Goal: Task Accomplishment & Management: Complete application form

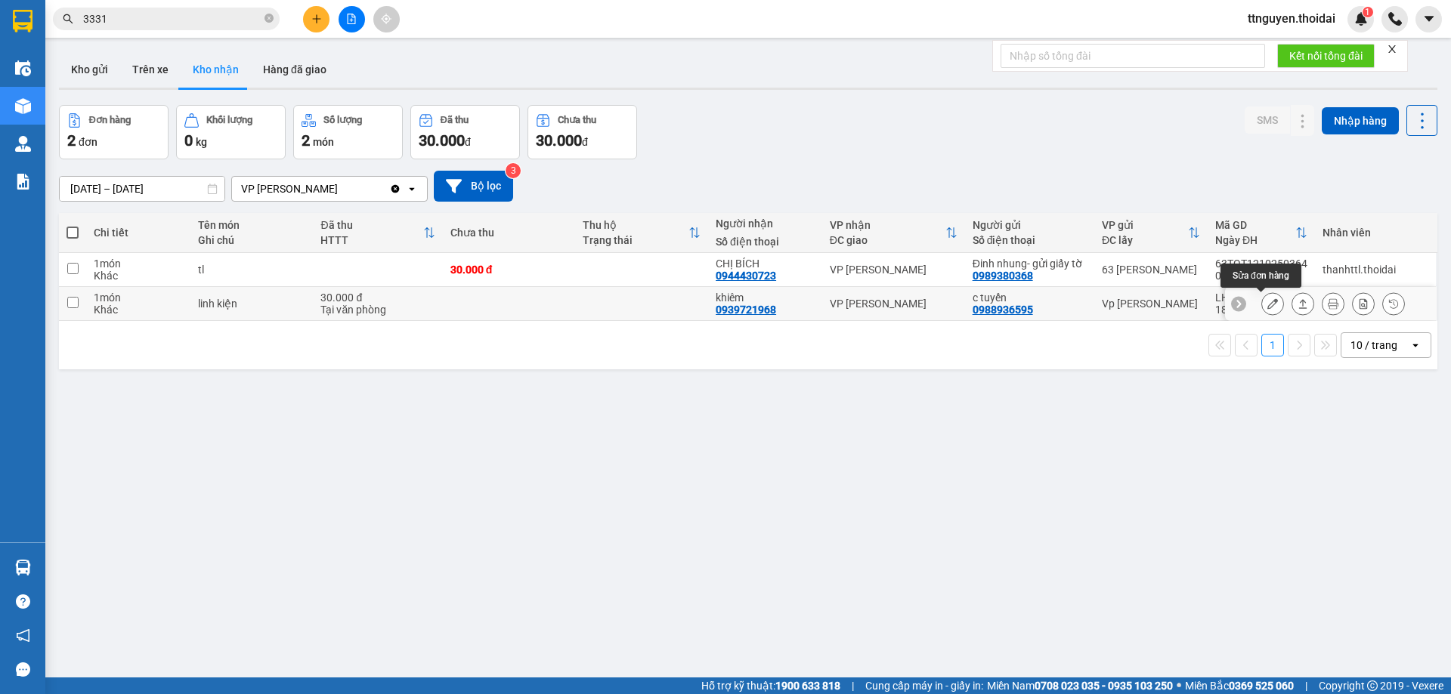
click at [1262, 298] on button at bounding box center [1272, 304] width 21 height 26
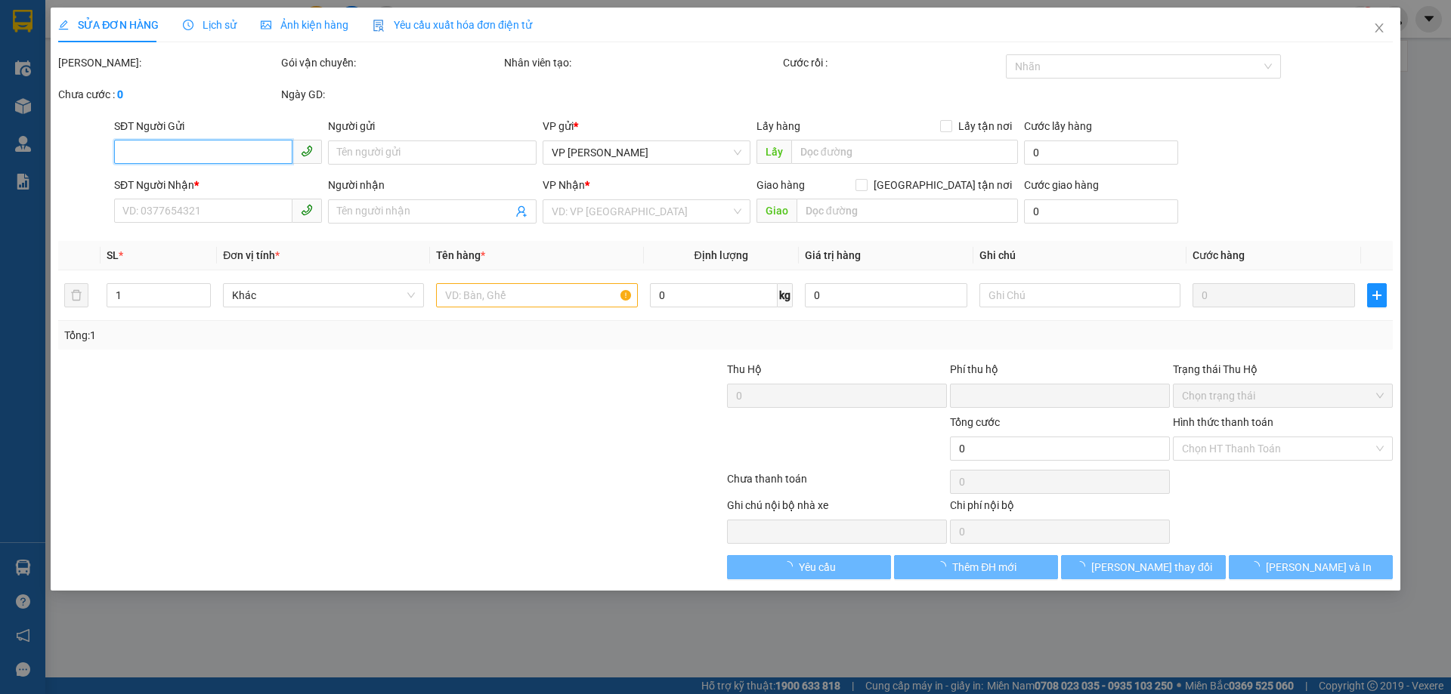
type input "0988936595"
type input "c tuyến"
type input "0939721968"
type input "khiêm"
type input "0"
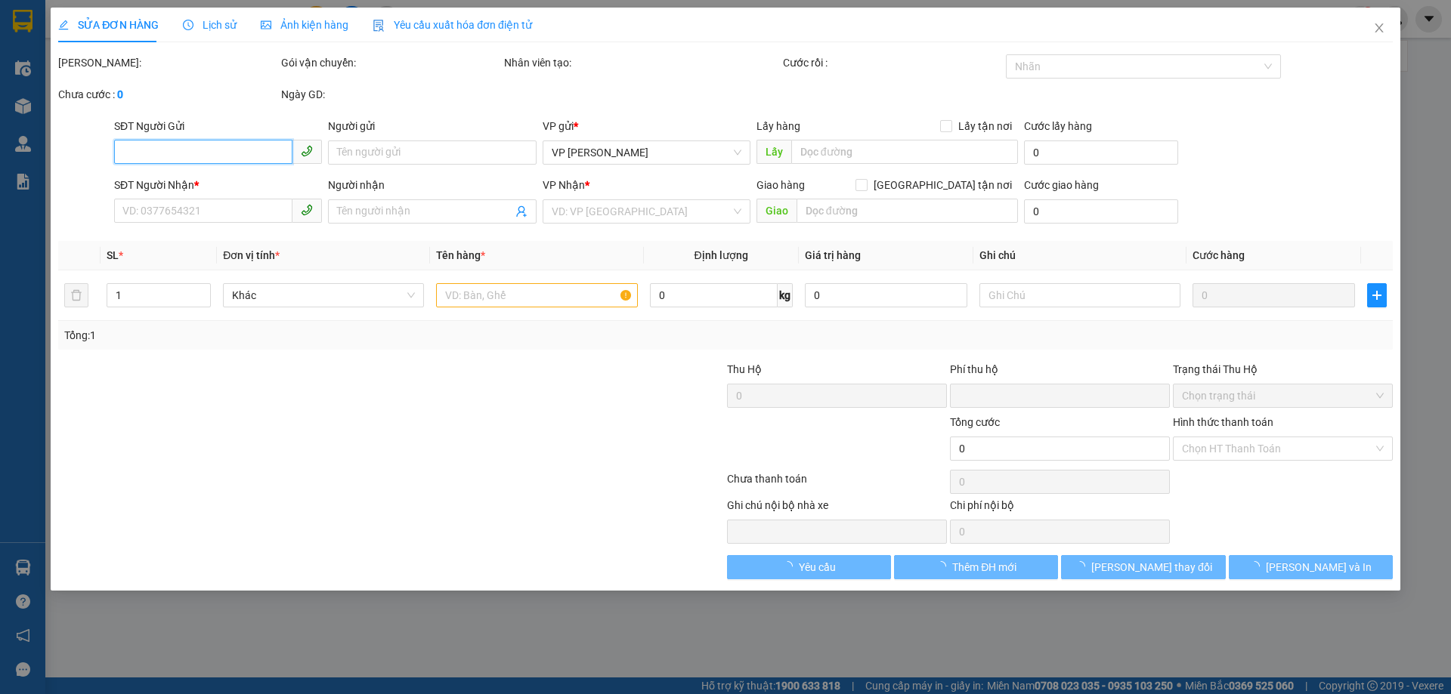
type input "30.000"
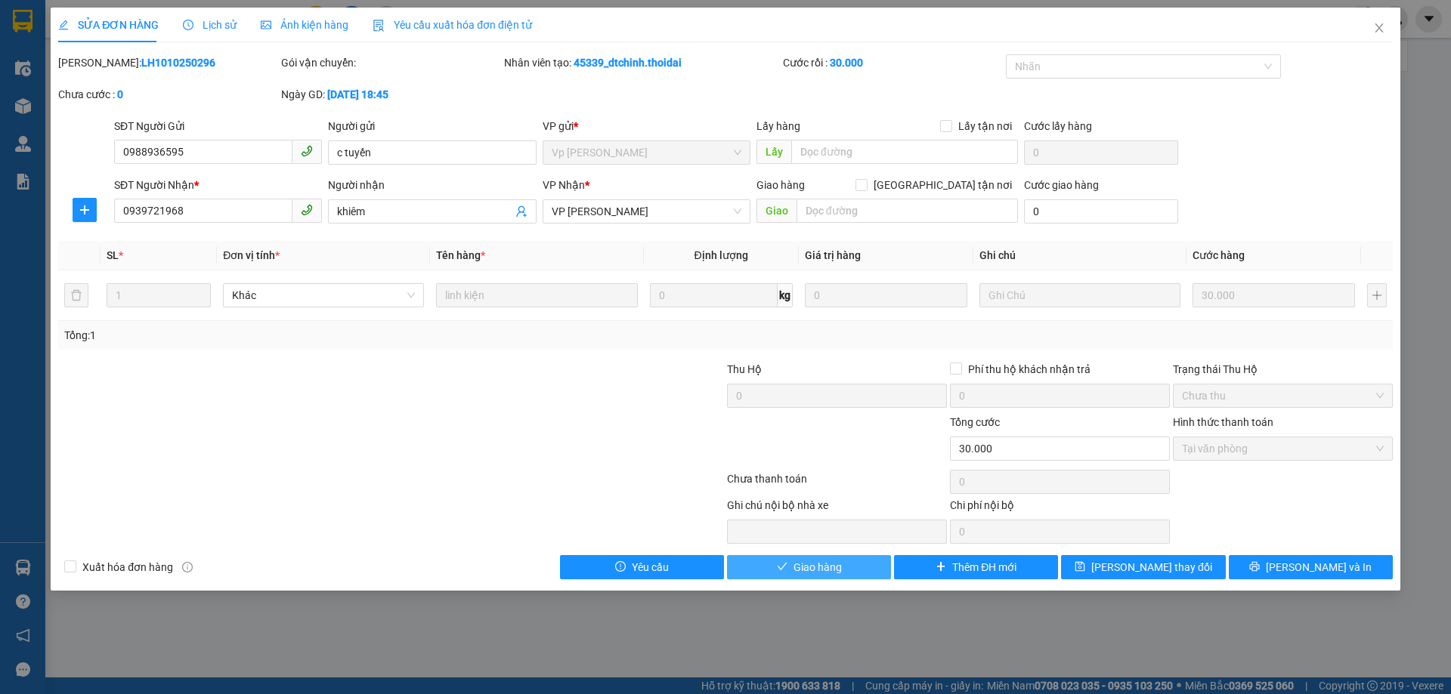
click at [841, 561] on span "Giao hàng" at bounding box center [817, 567] width 48 height 17
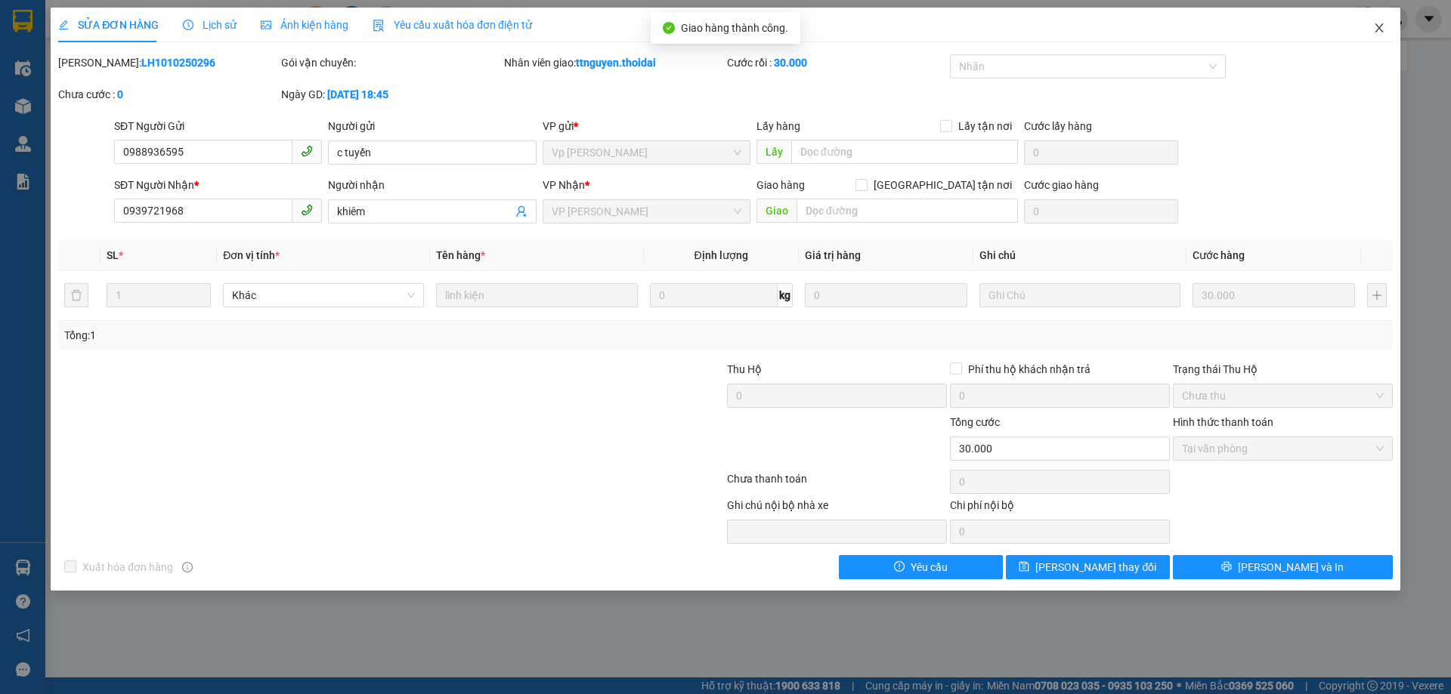
click at [1377, 23] on icon "close" at bounding box center [1379, 28] width 12 height 12
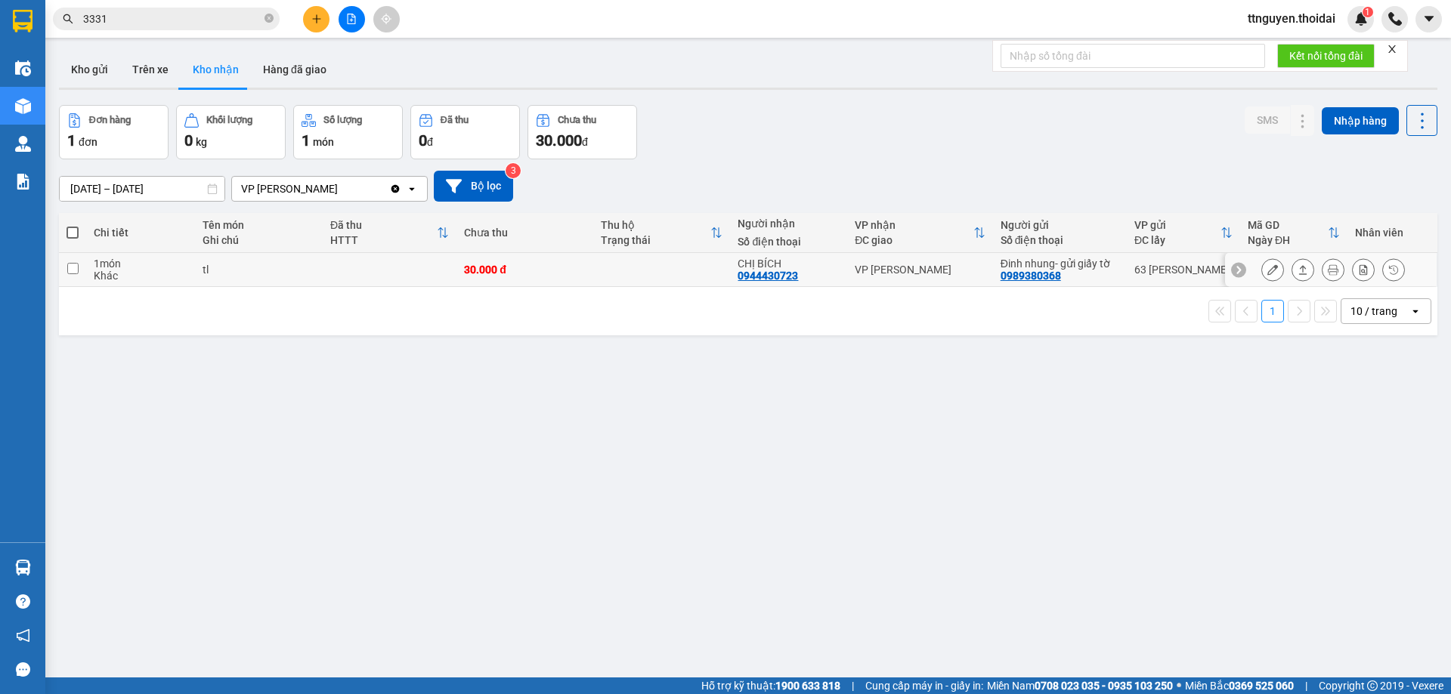
click at [1267, 267] on icon at bounding box center [1272, 269] width 11 height 11
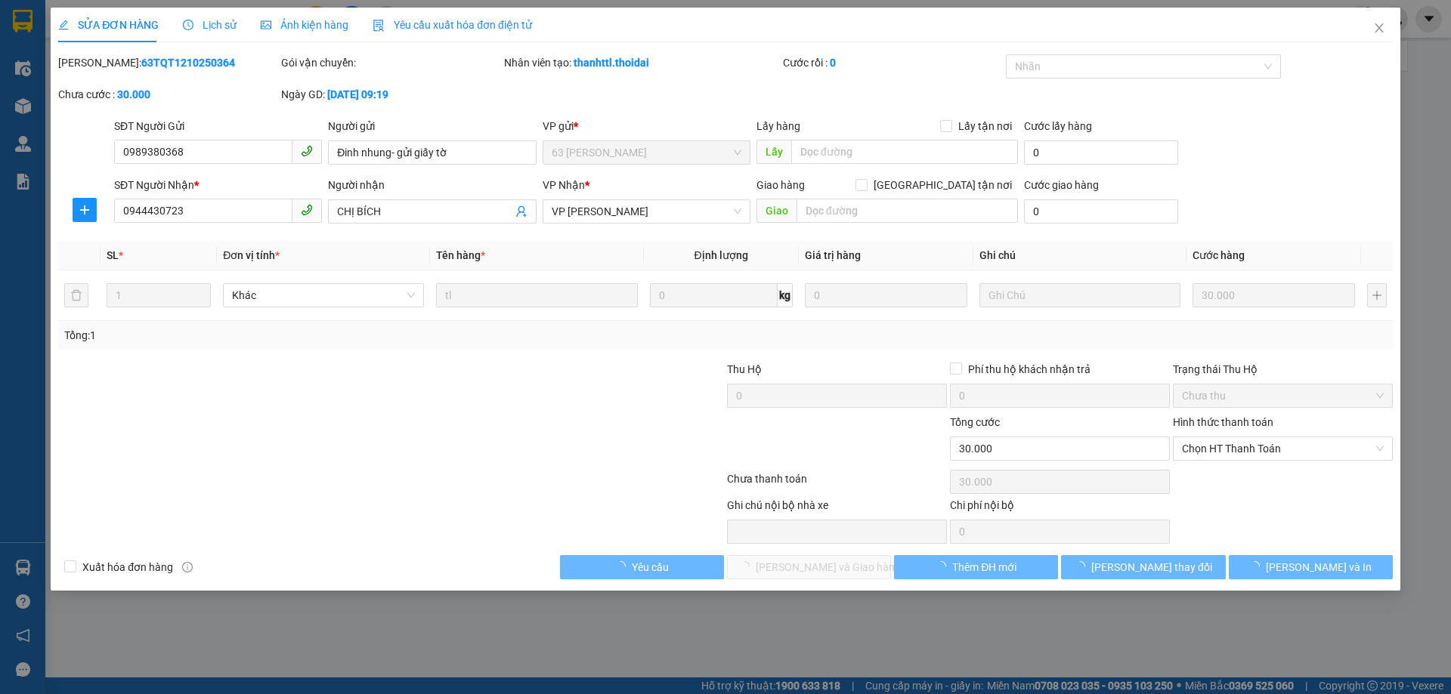
type input "0989380368"
type input "Đinh nhung- gửi giấy tờ"
type input "0944430723"
type input "CHỊ BÍCH"
type input "0"
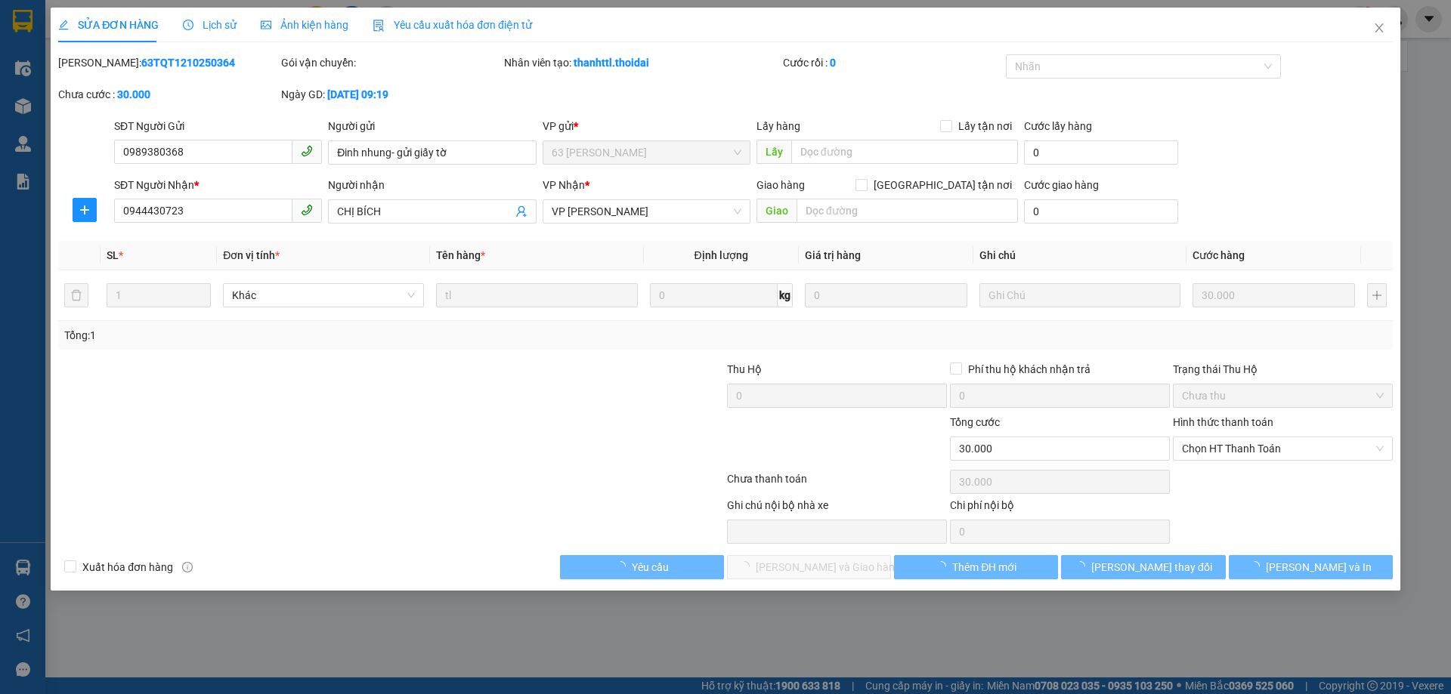
type input "30.000"
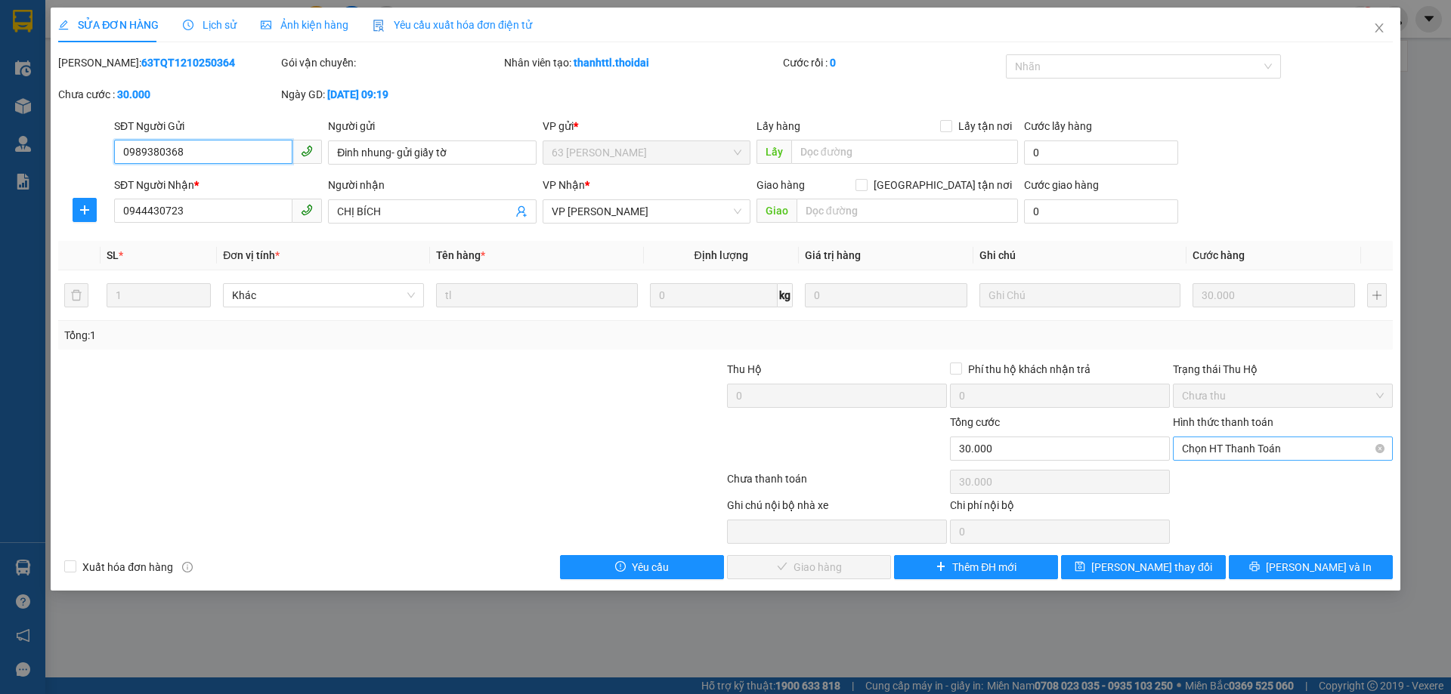
click at [1200, 443] on span "Chọn HT Thanh Toán" at bounding box center [1283, 448] width 202 height 23
click at [1191, 479] on div "Tại văn phòng" at bounding box center [1283, 479] width 202 height 17
type input "0"
click at [833, 565] on span "[PERSON_NAME] và Giao hàng" at bounding box center [828, 567] width 145 height 17
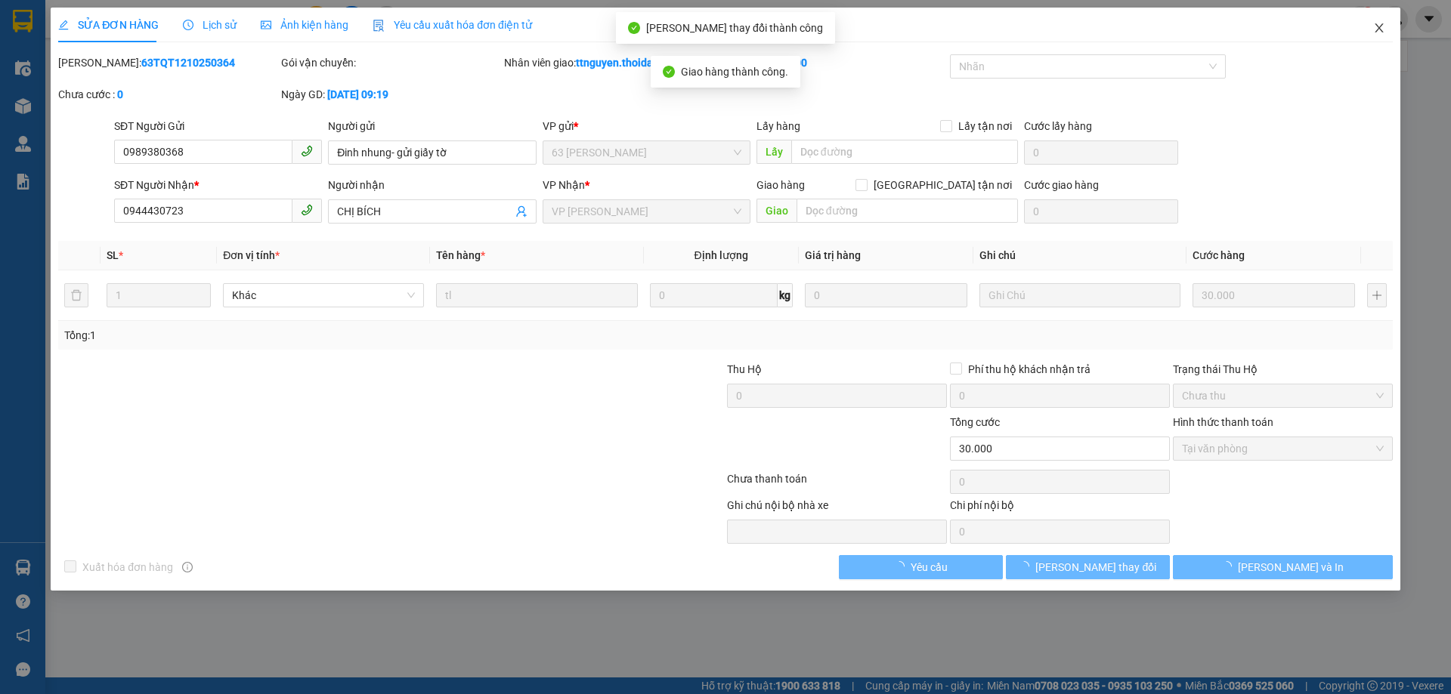
click at [1380, 32] on icon "close" at bounding box center [1379, 28] width 12 height 12
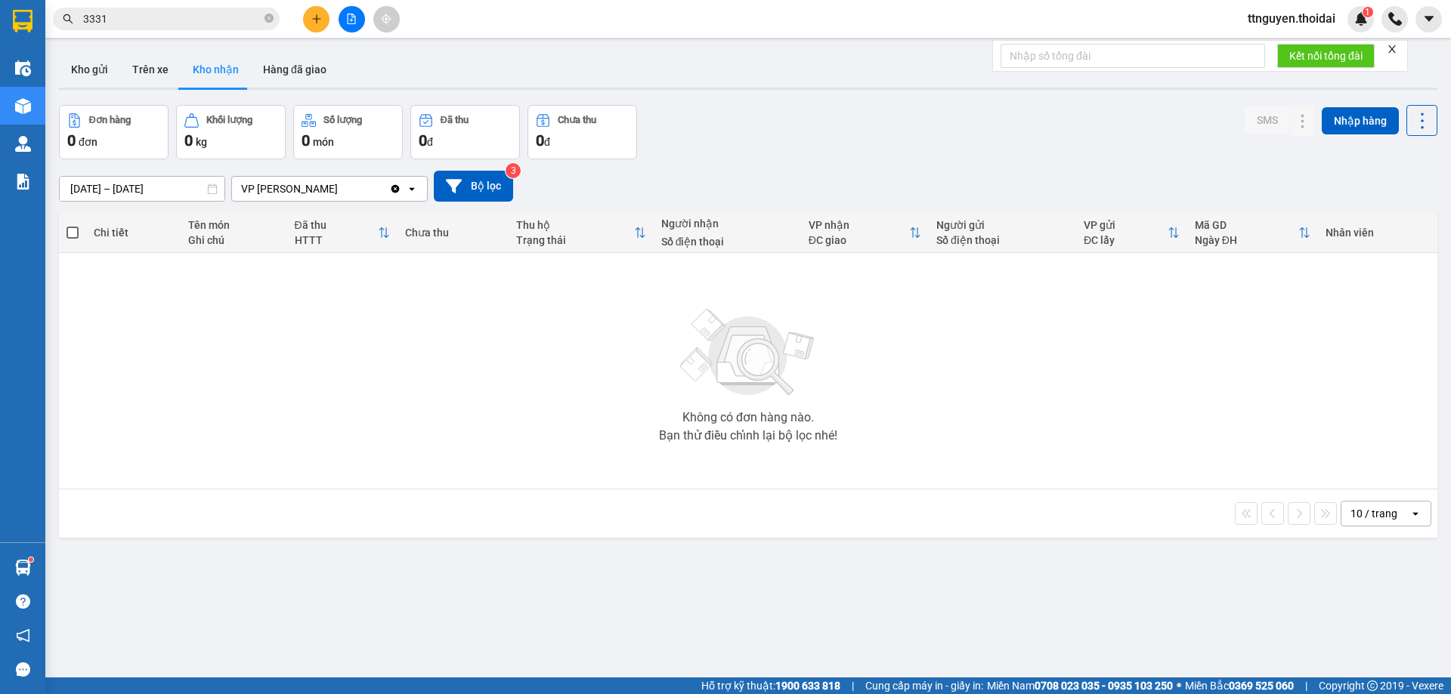
click at [123, 196] on div "ver 1.8.146 Kho gửi Trên xe Kho nhận Hàng đã giao Đơn hàng 0 đơn Khối lượng 0 k…" at bounding box center [748, 392] width 1390 height 694
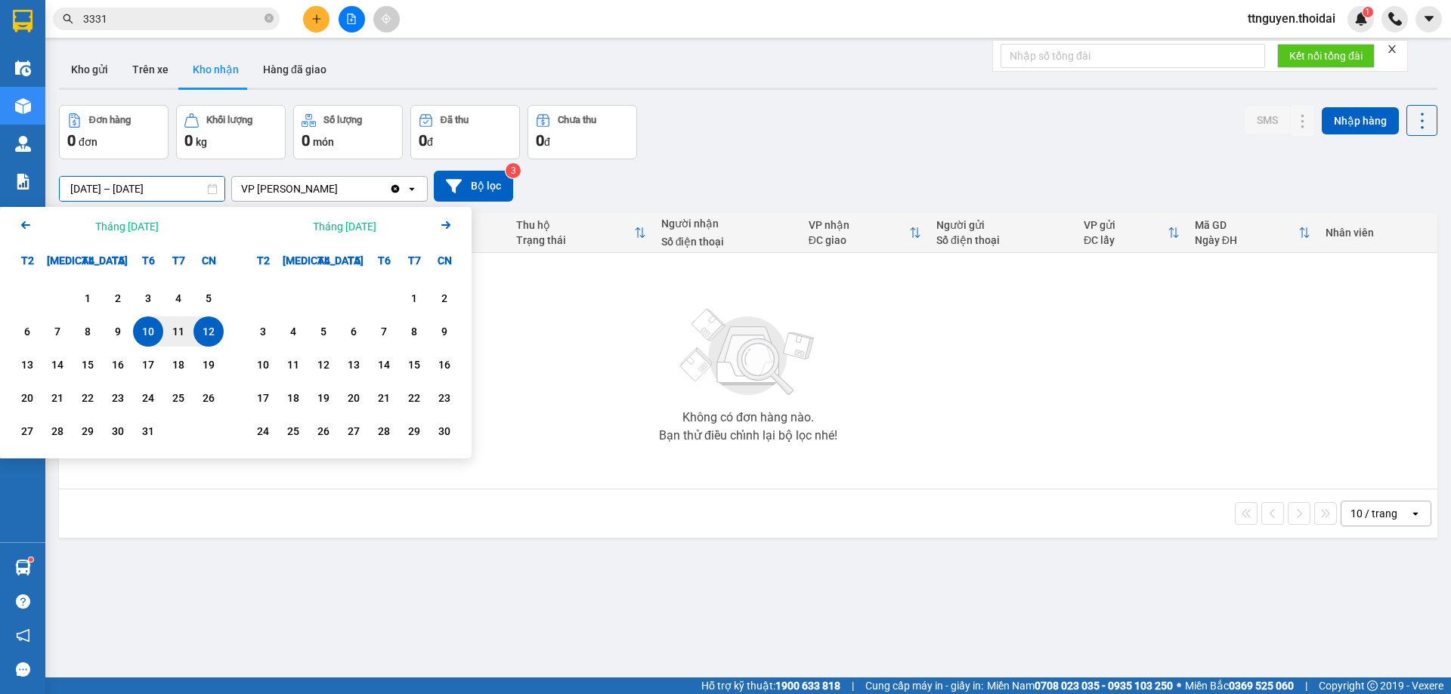
click at [26, 218] on icon "Arrow Left" at bounding box center [26, 225] width 18 height 18
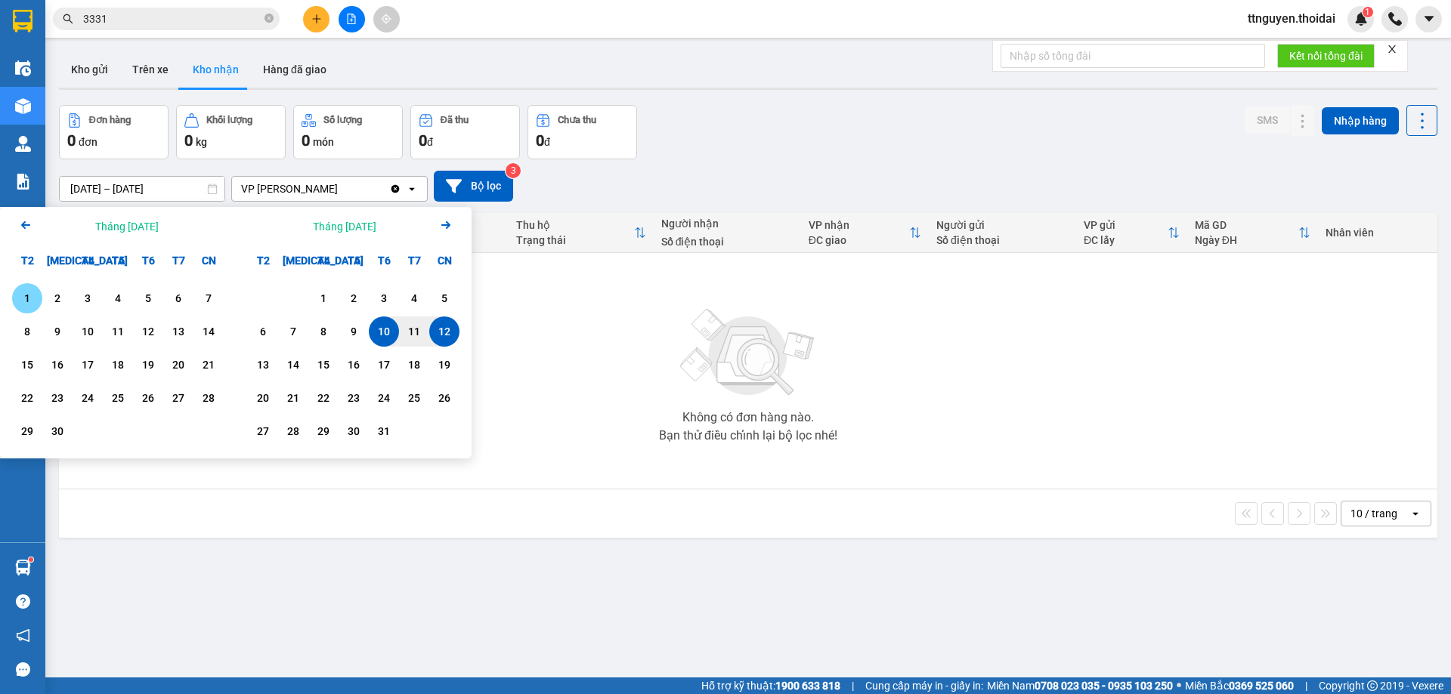
click at [34, 292] on div "1" at bounding box center [27, 298] width 21 height 18
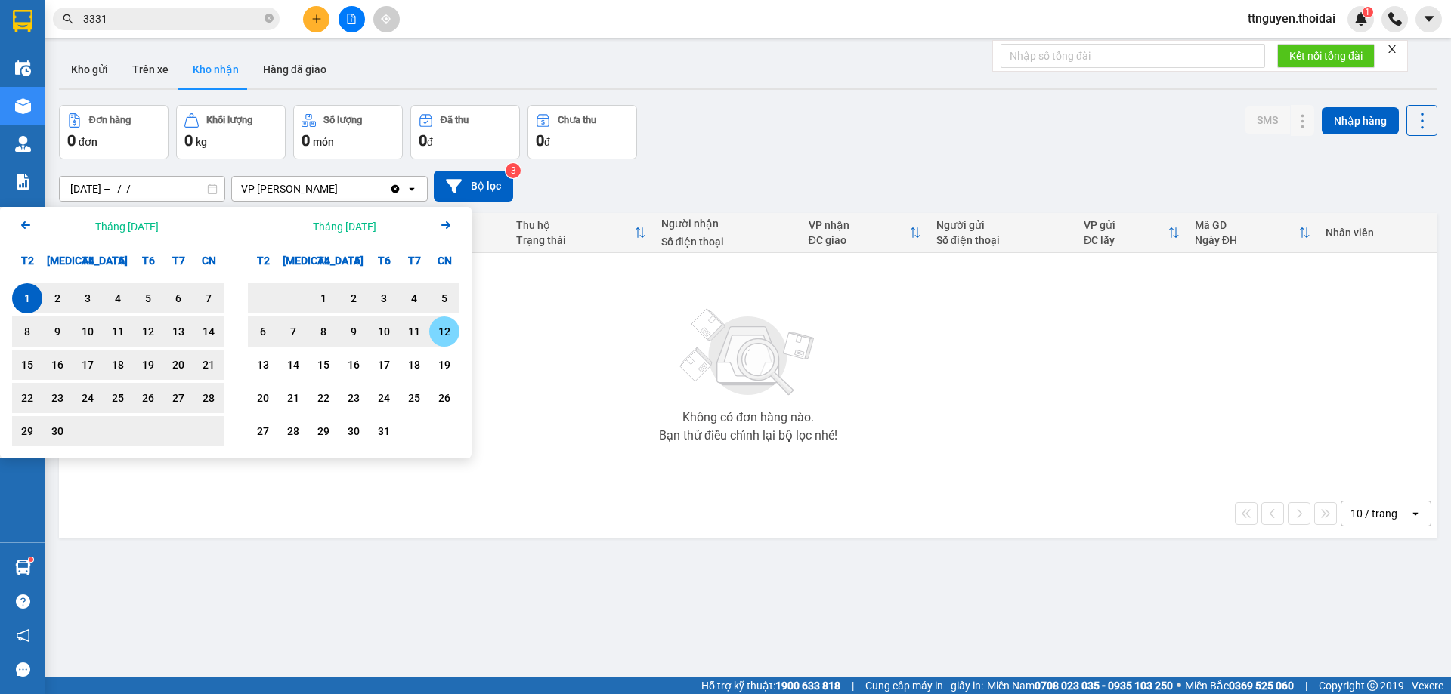
click at [442, 326] on div "12" at bounding box center [444, 332] width 21 height 18
type input "[DATE] – [DATE]"
